Goal: Communication & Community: Connect with others

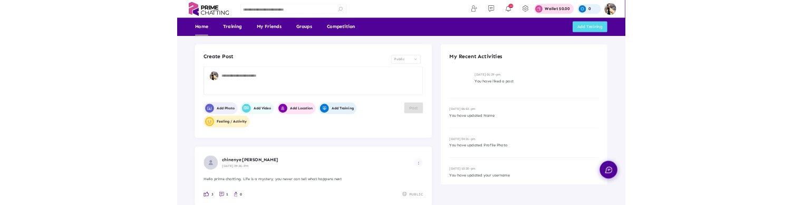
scroll to position [106, 0]
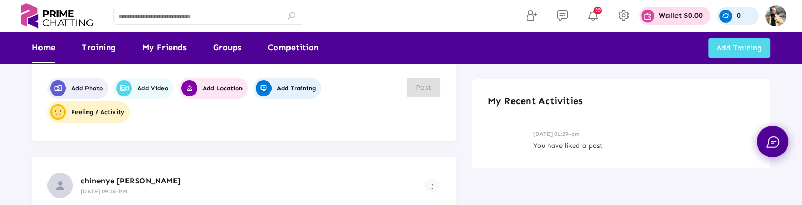
click at [336, 8] on div "22 Wallet $0.00 My Total Earning 0 Wallet Balance $0.00 You can withdraw your b…" at bounding box center [565, 16] width 459 height 32
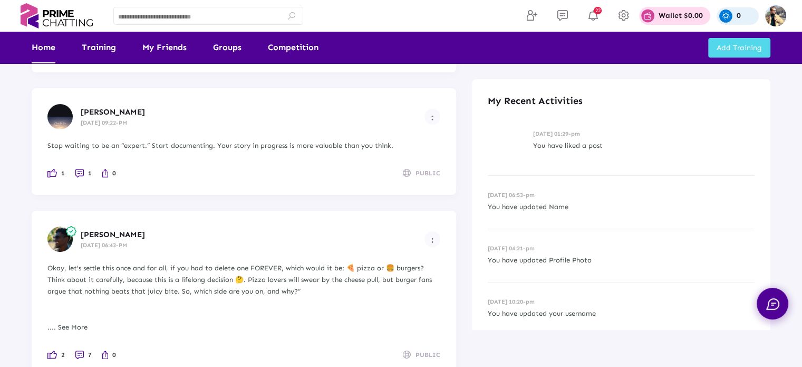
scroll to position [264, 0]
